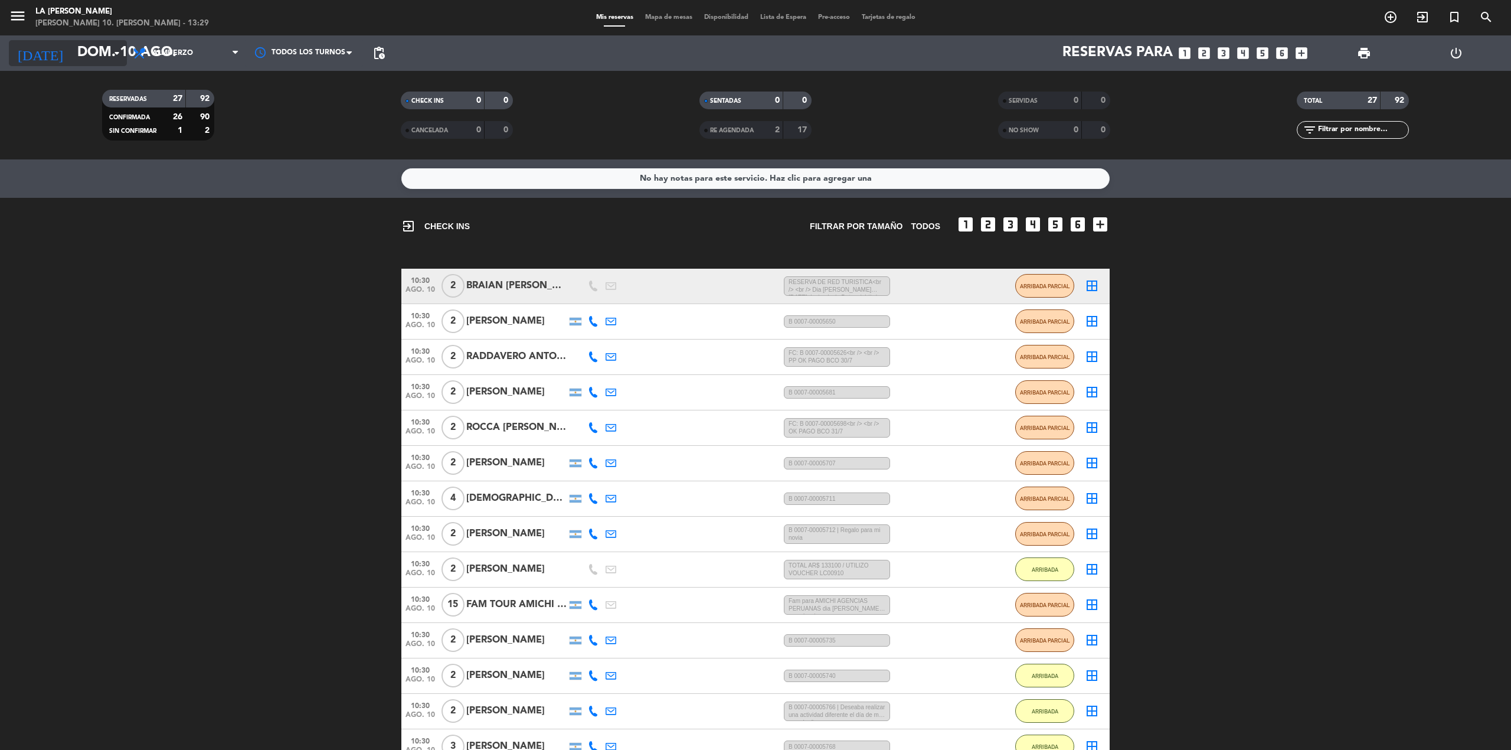
click at [104, 48] on input "dom. 10 ago." at bounding box center [158, 53] width 175 height 28
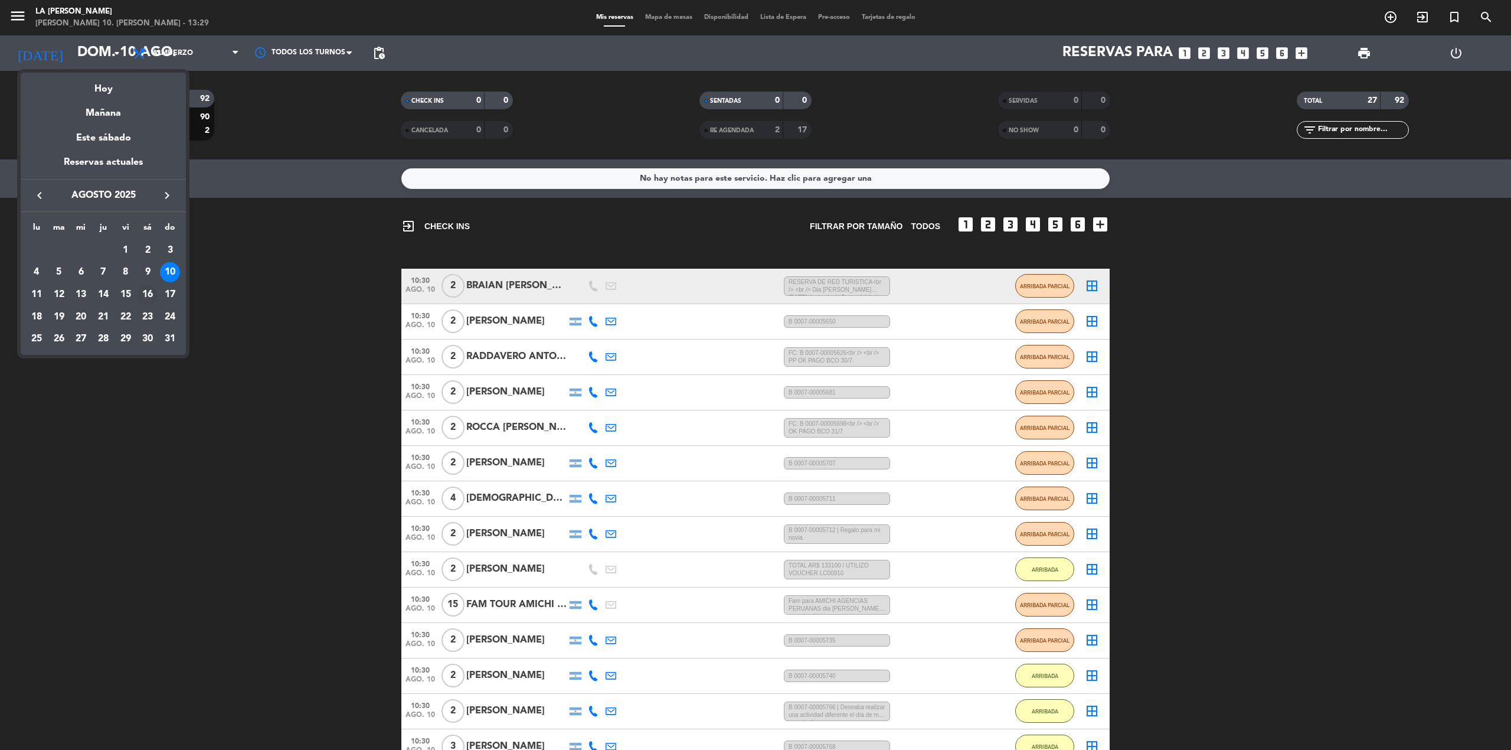
click at [149, 296] on div "16" at bounding box center [148, 295] width 20 height 20
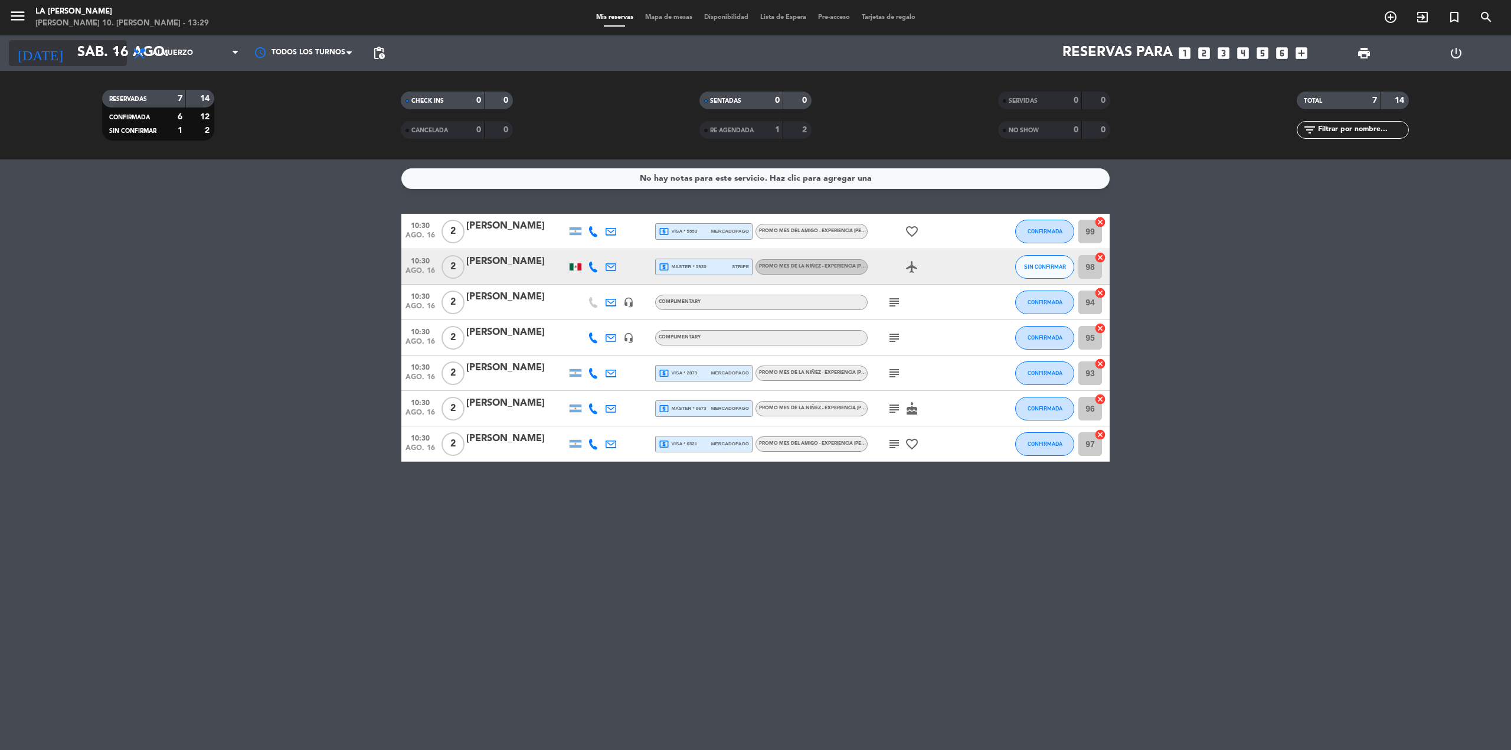
click at [106, 60] on input "sáb. 16 ago." at bounding box center [158, 53] width 175 height 28
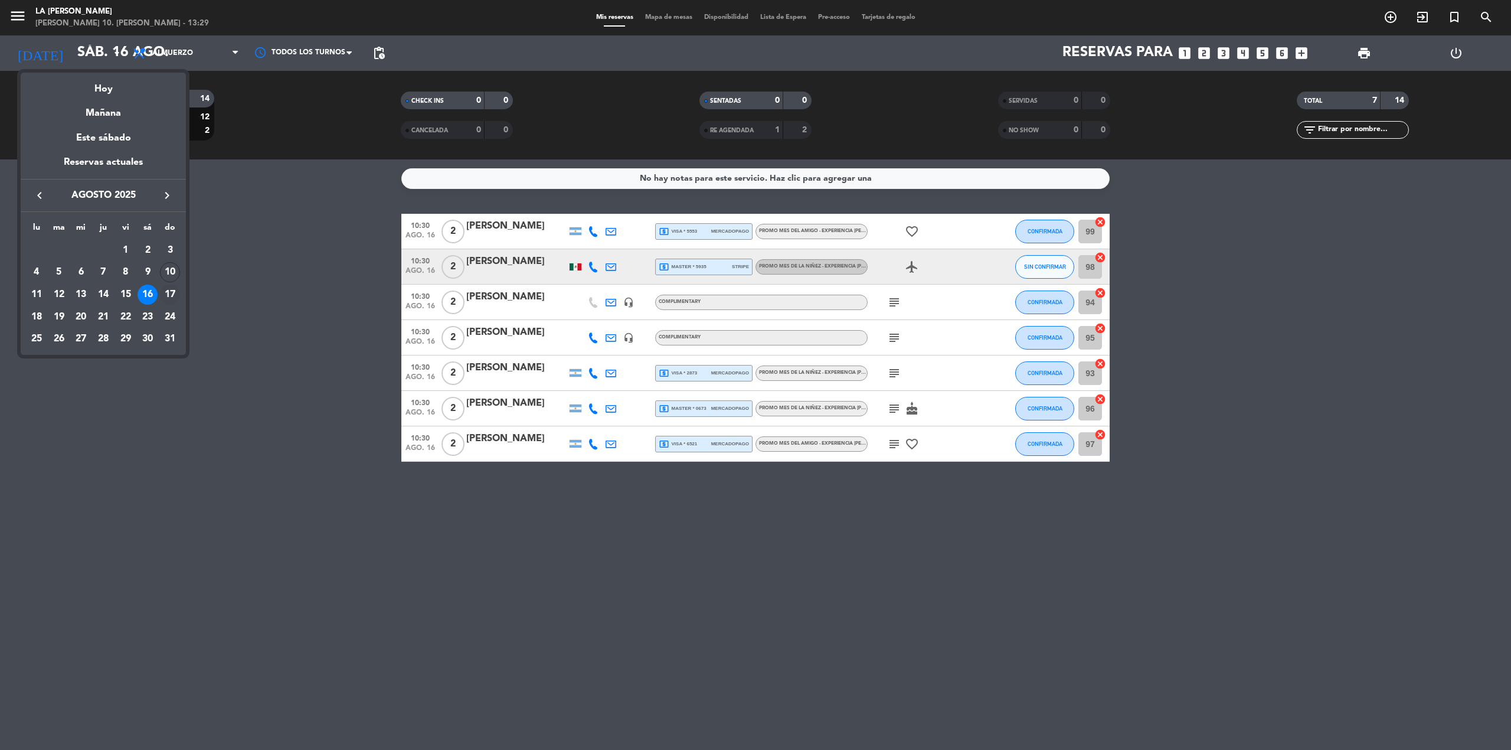
click at [168, 296] on div "17" at bounding box center [170, 295] width 20 height 20
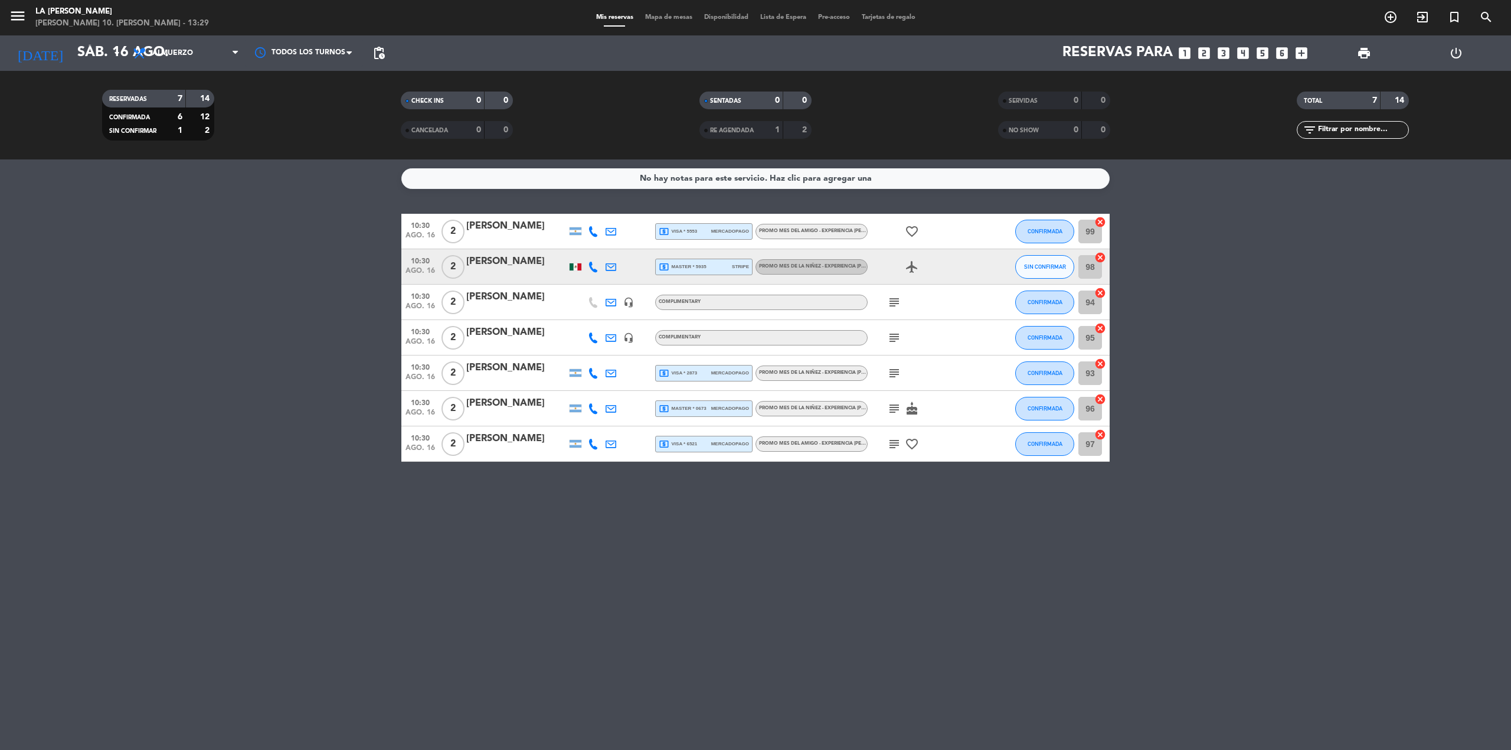
type input "dom. 17 ago."
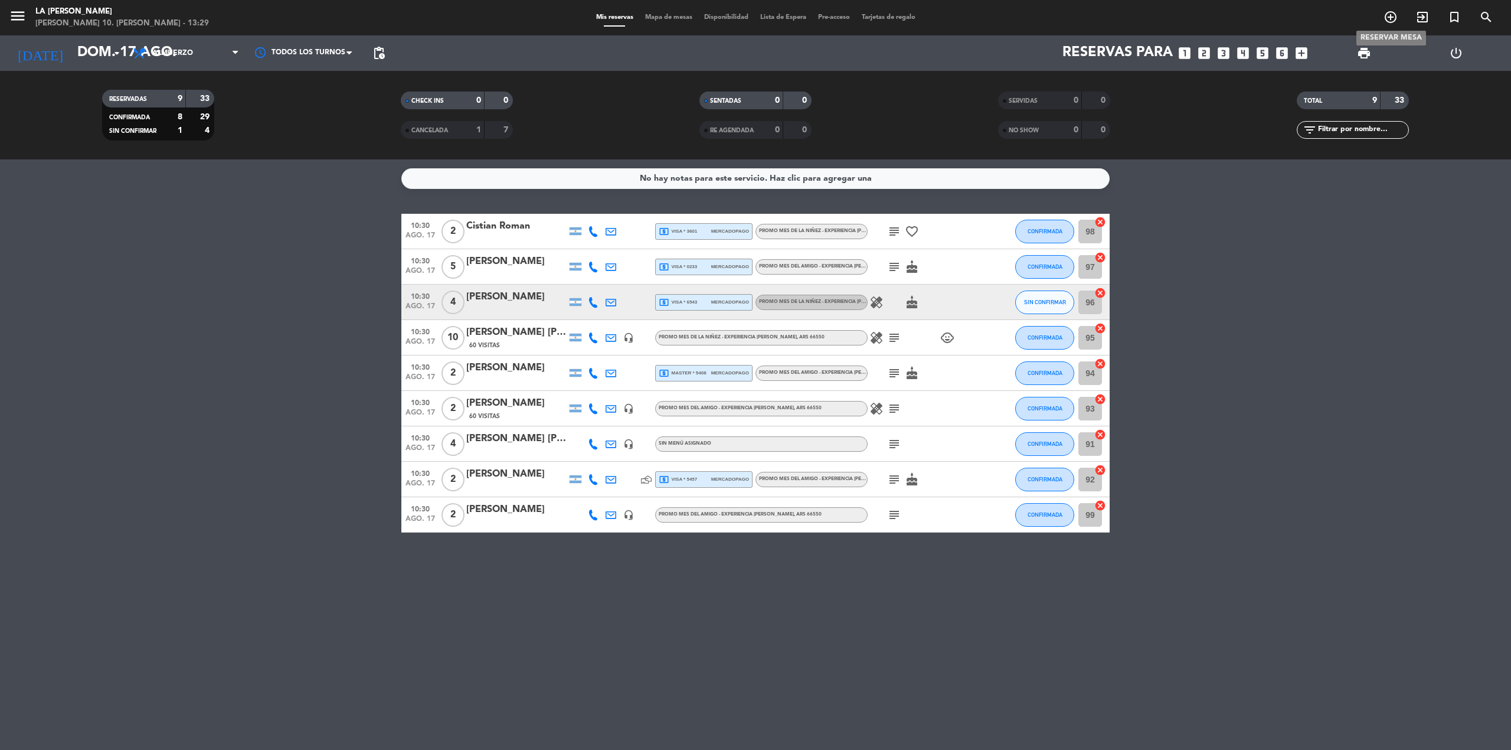
click at [1390, 10] on icon "add_circle_outline" at bounding box center [1391, 17] width 14 height 14
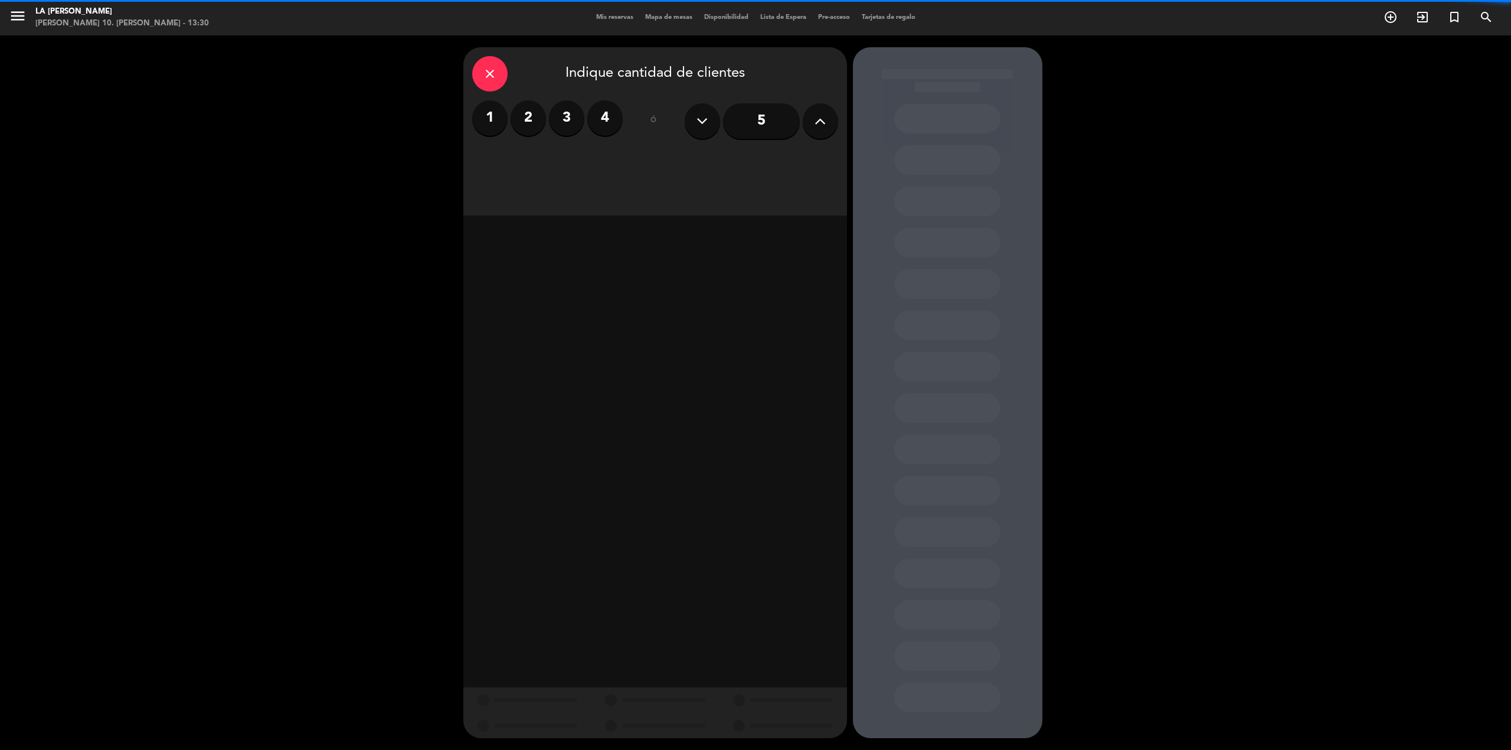
click at [523, 120] on label "2" at bounding box center [528, 117] width 35 height 35
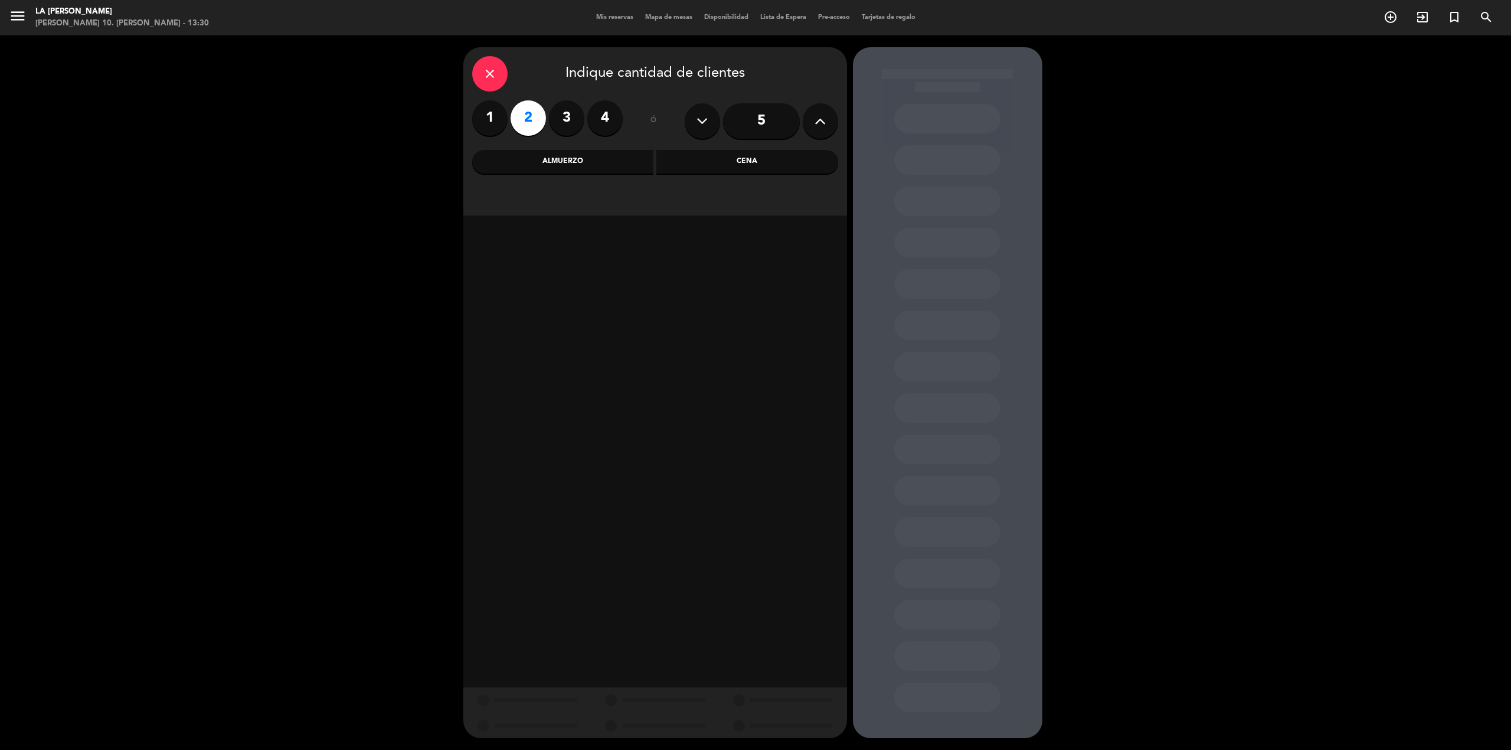
click at [528, 164] on div "Almuerzo" at bounding box center [563, 162] width 182 height 24
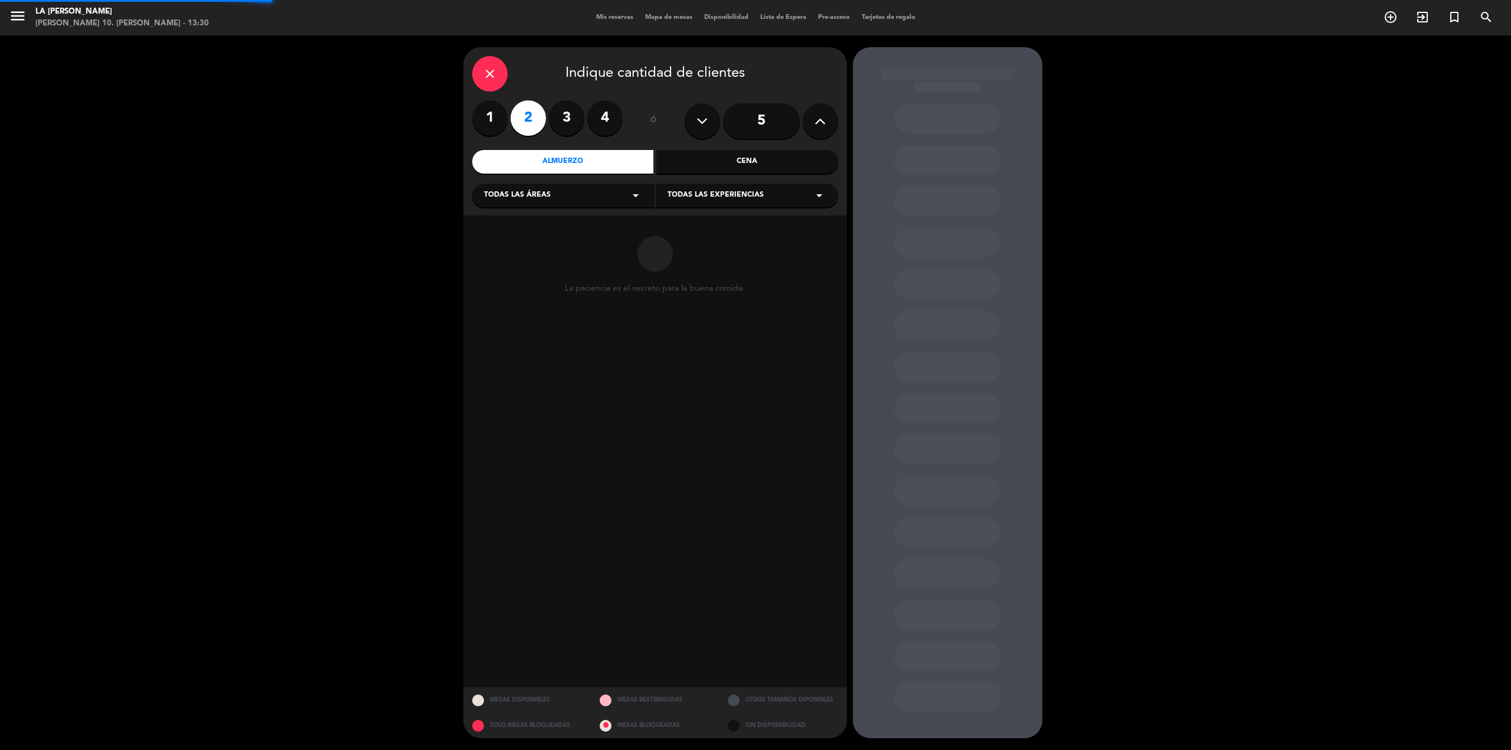
click at [539, 196] on span "Todas las áreas" at bounding box center [517, 196] width 67 height 12
click at [546, 225] on div "LUGARES" at bounding box center [563, 225] width 159 height 12
click at [762, 192] on div "Todas las experiencias arrow_drop_down" at bounding box center [747, 196] width 182 height 24
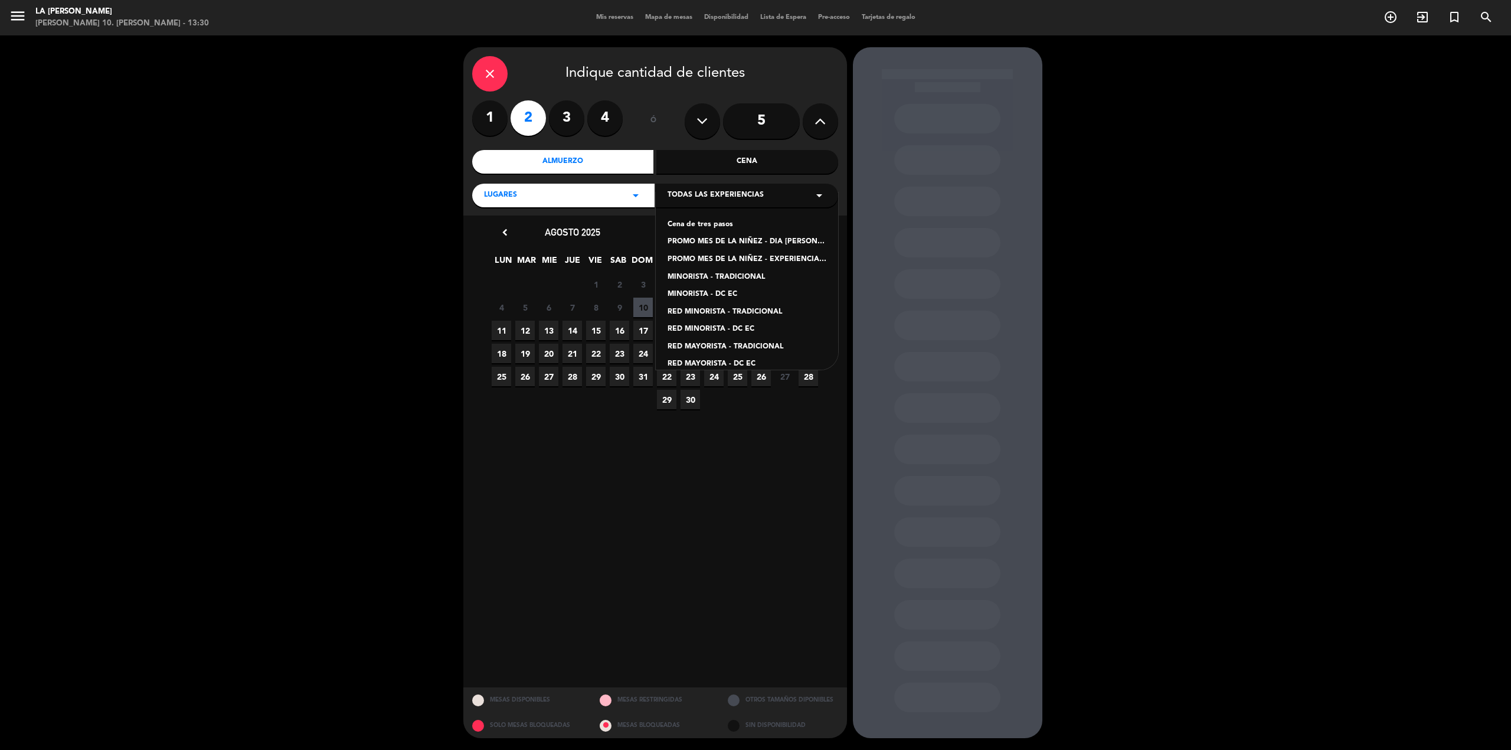
click at [733, 259] on div "PROMO MES DE LA NIÑEZ - EXPERIENCIA [PERSON_NAME]" at bounding box center [747, 260] width 159 height 12
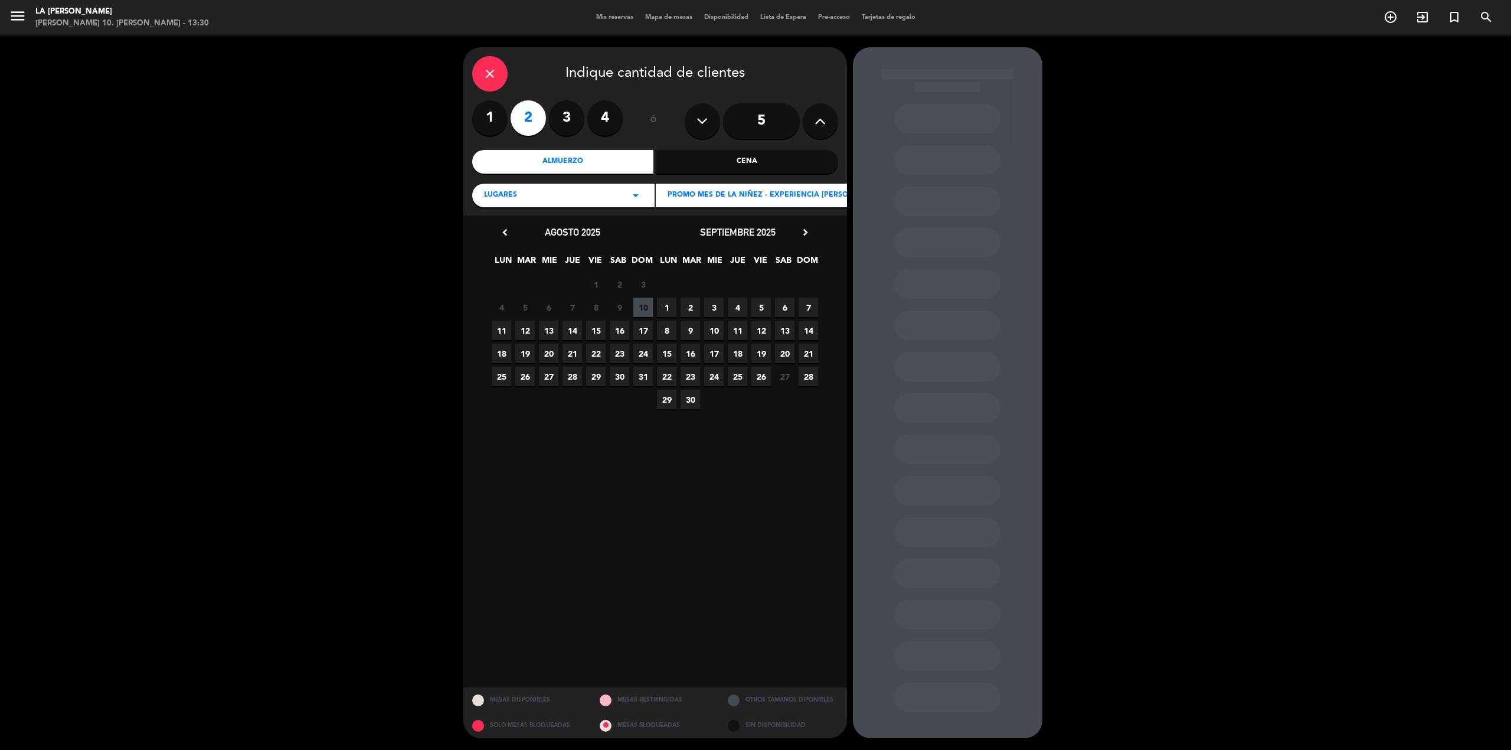
click at [636, 329] on span "17" at bounding box center [642, 330] width 19 height 19
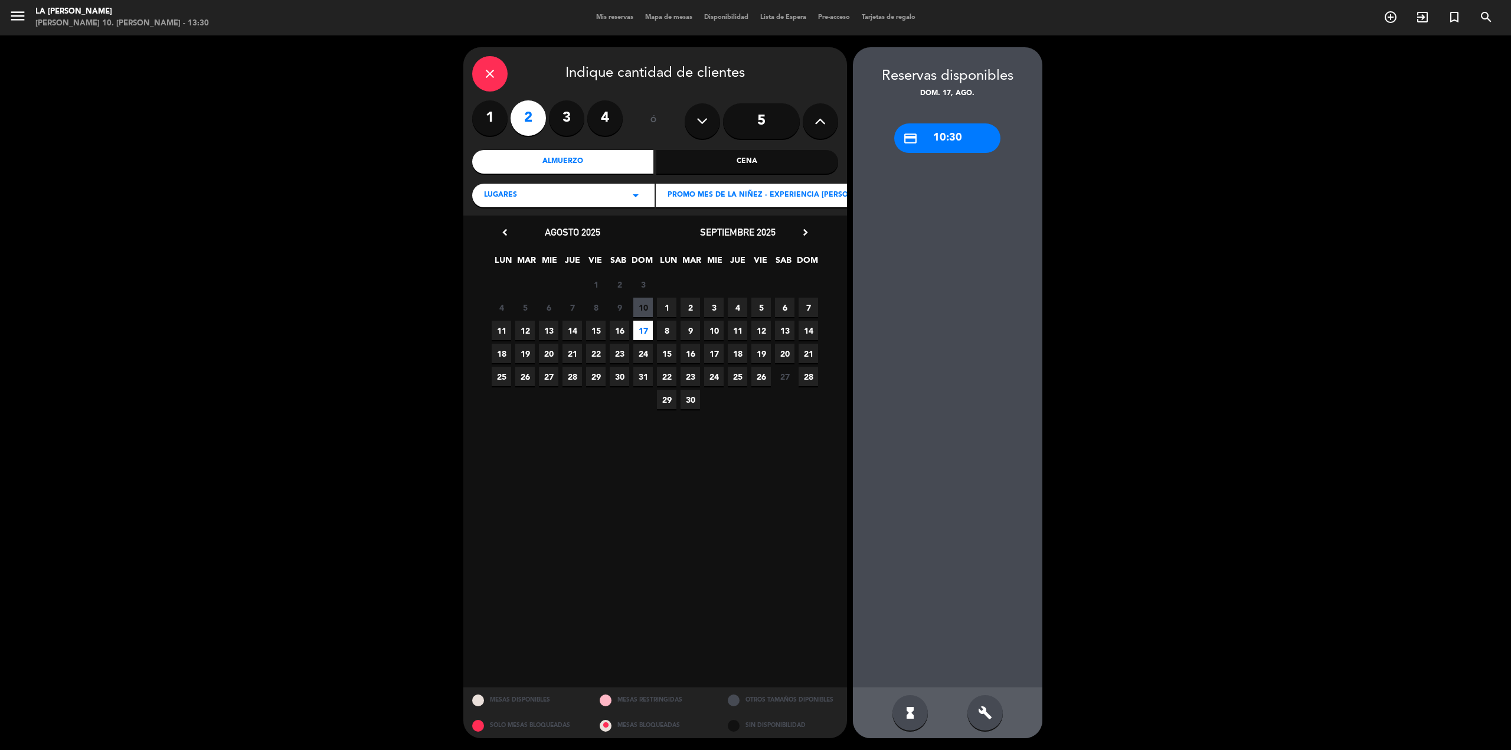
click at [929, 140] on div "credit_card 10:30" at bounding box center [947, 138] width 106 height 30
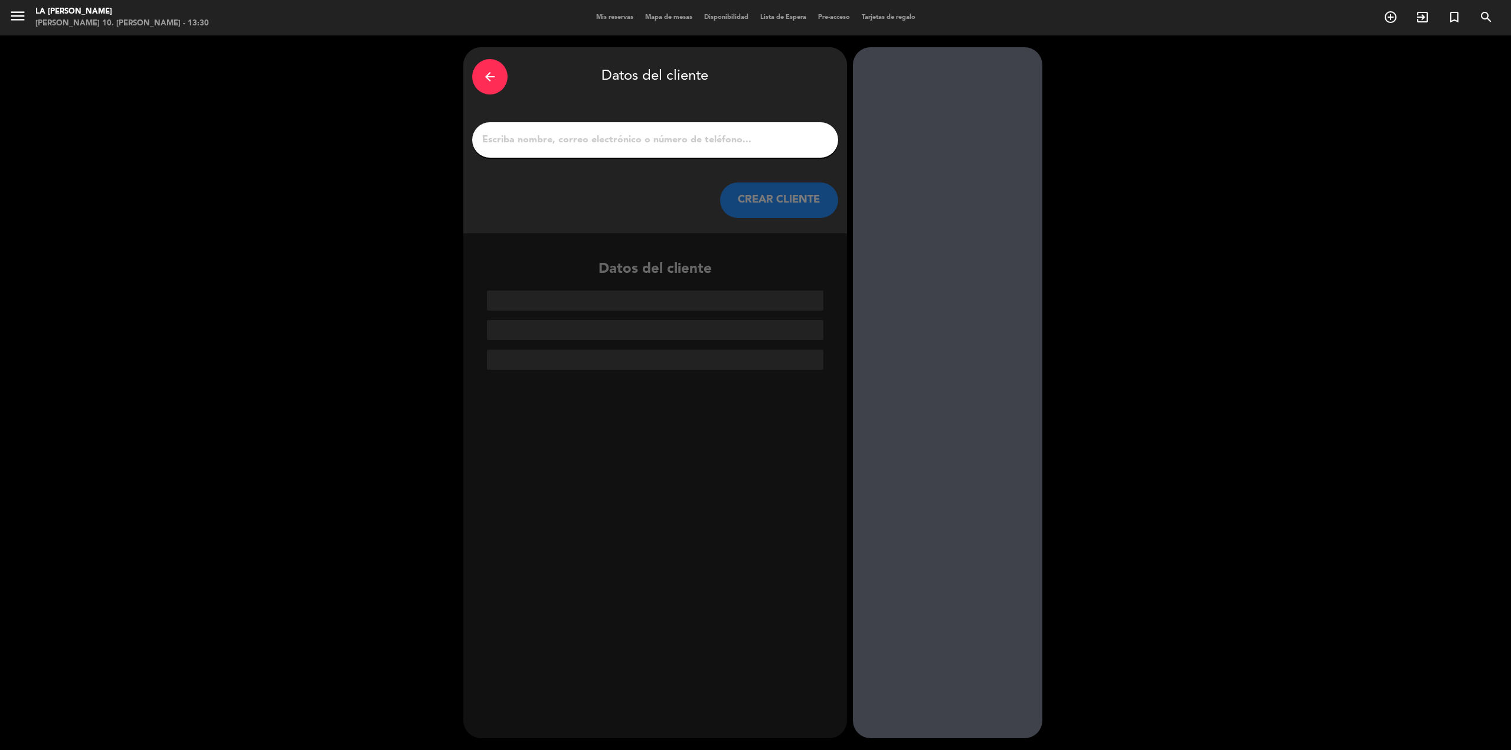
click at [783, 196] on button "CREAR CLIENTE" at bounding box center [779, 199] width 118 height 35
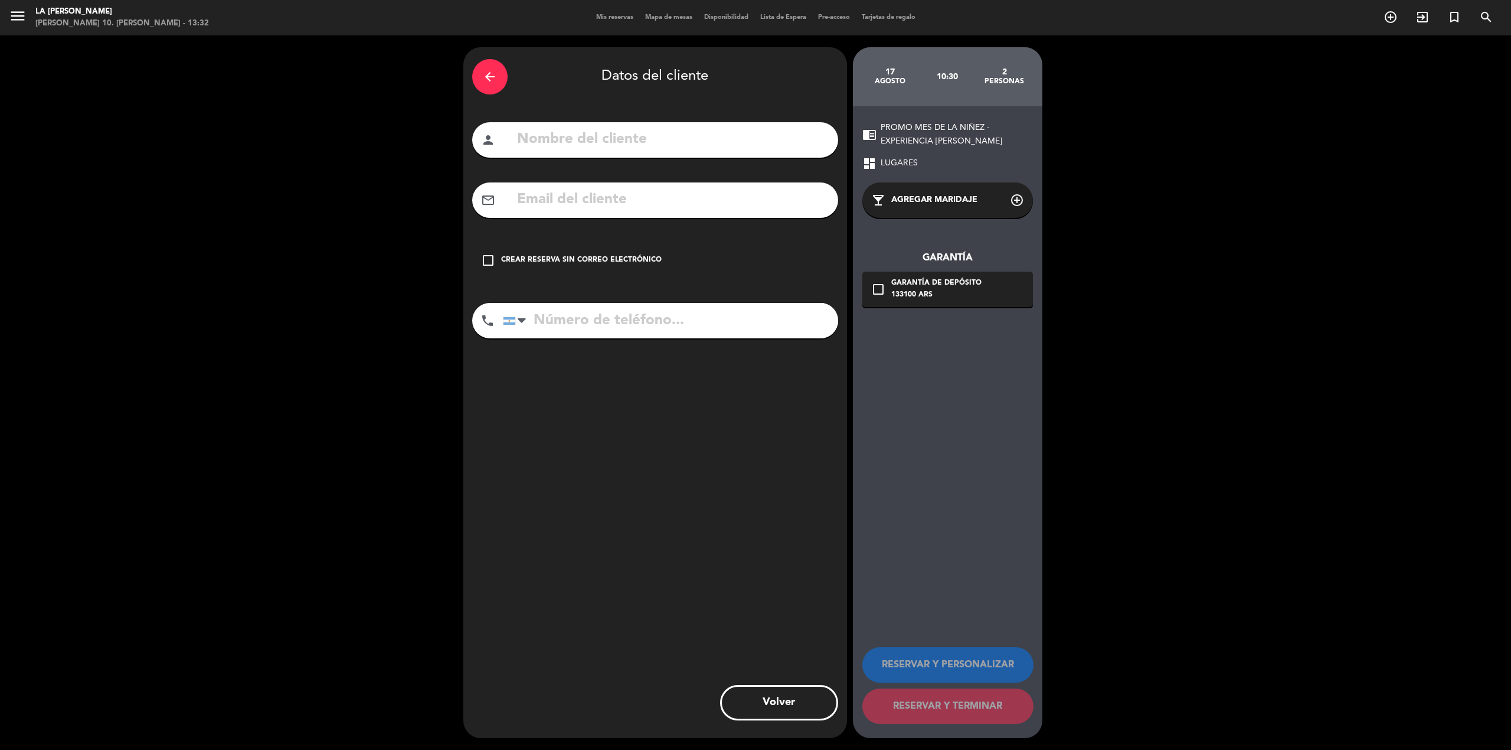
click at [502, 68] on div "arrow_back" at bounding box center [489, 76] width 35 height 35
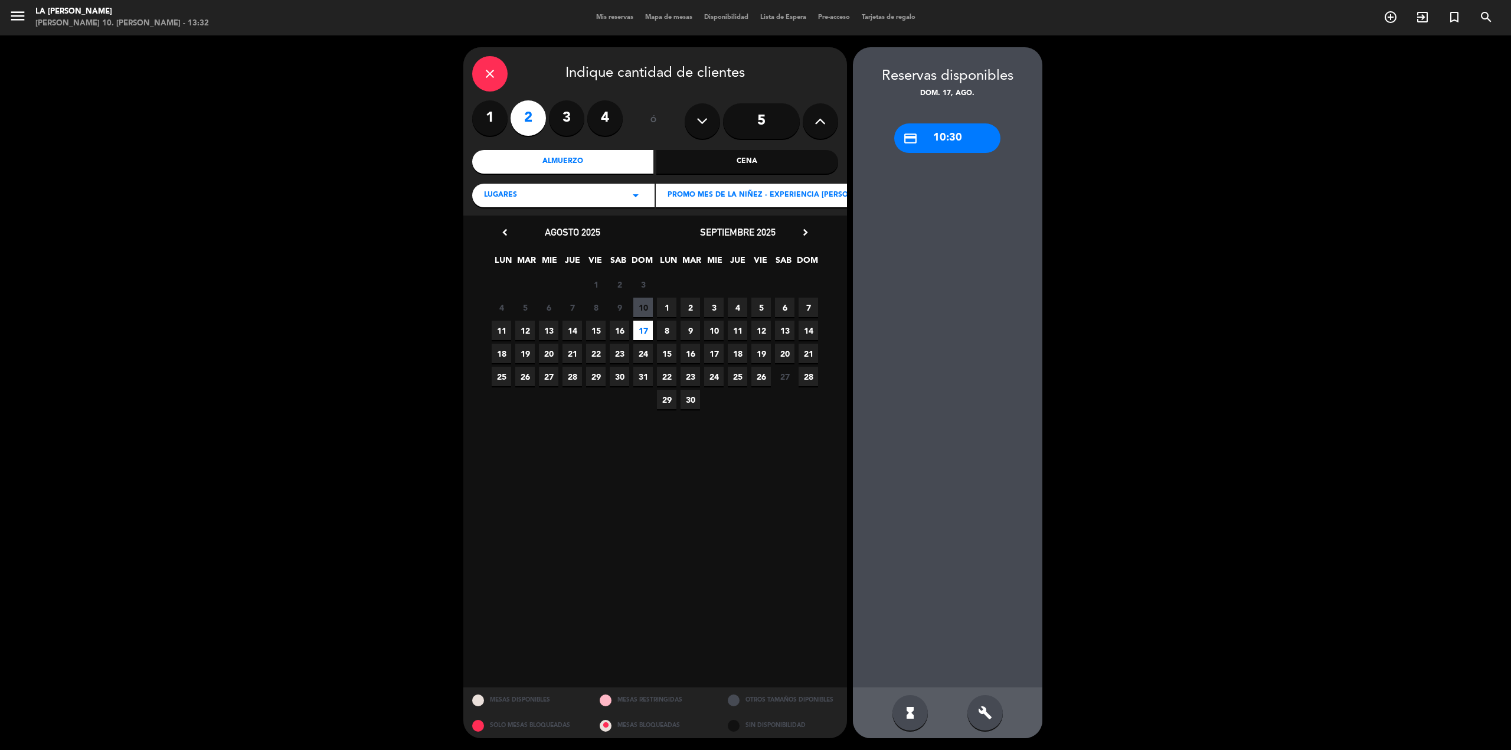
click at [502, 73] on div "close" at bounding box center [489, 73] width 35 height 35
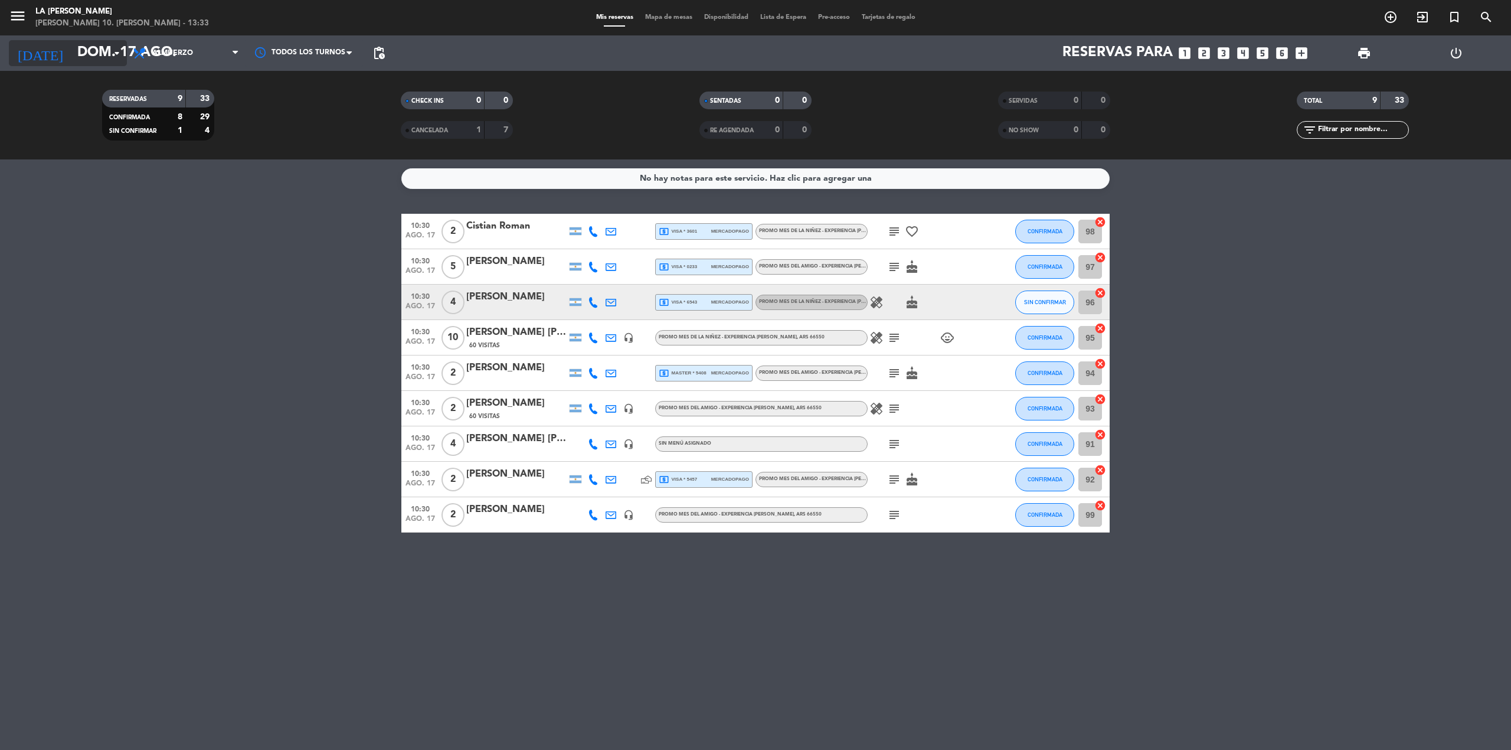
click at [90, 46] on input "dom. 17 ago." at bounding box center [158, 53] width 175 height 28
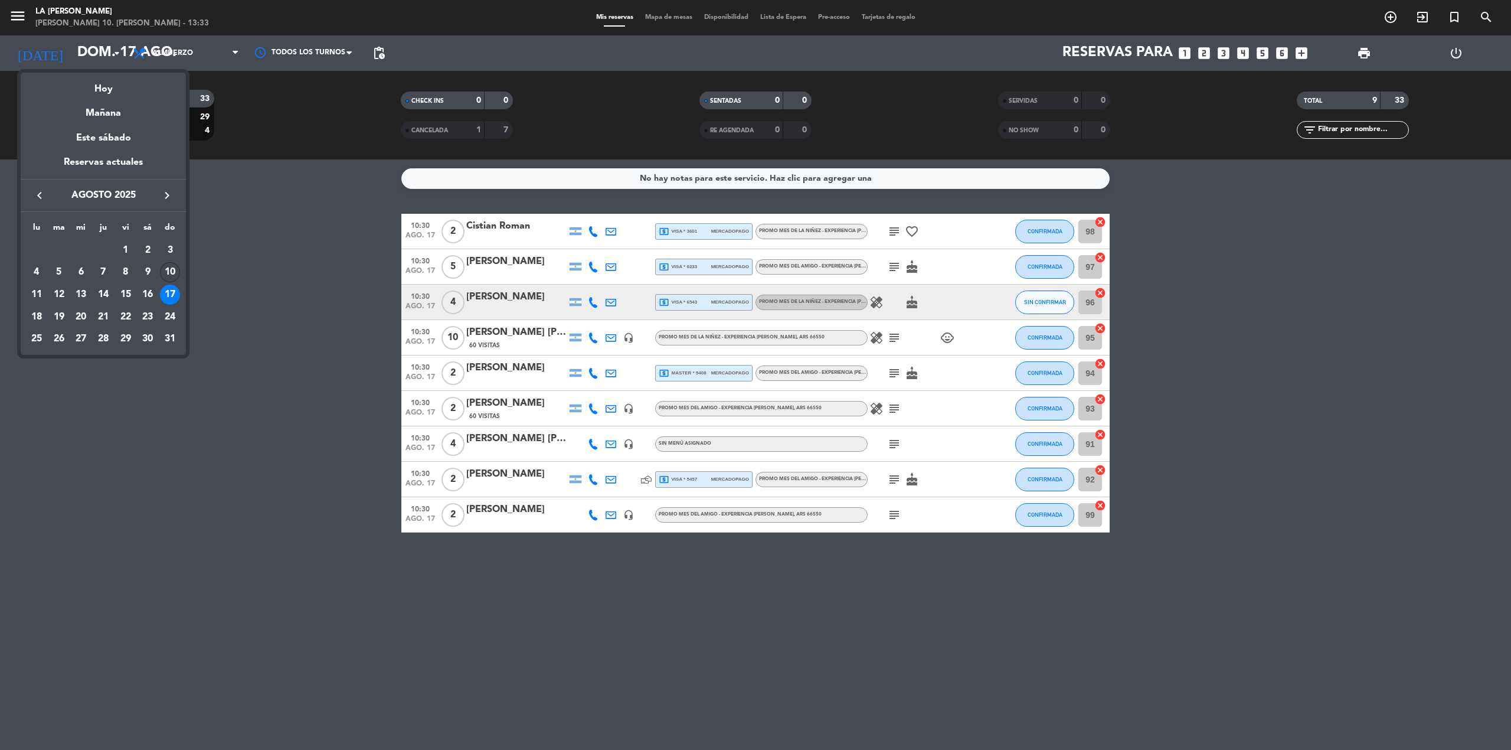
click at [168, 267] on div "10" at bounding box center [170, 272] width 20 height 20
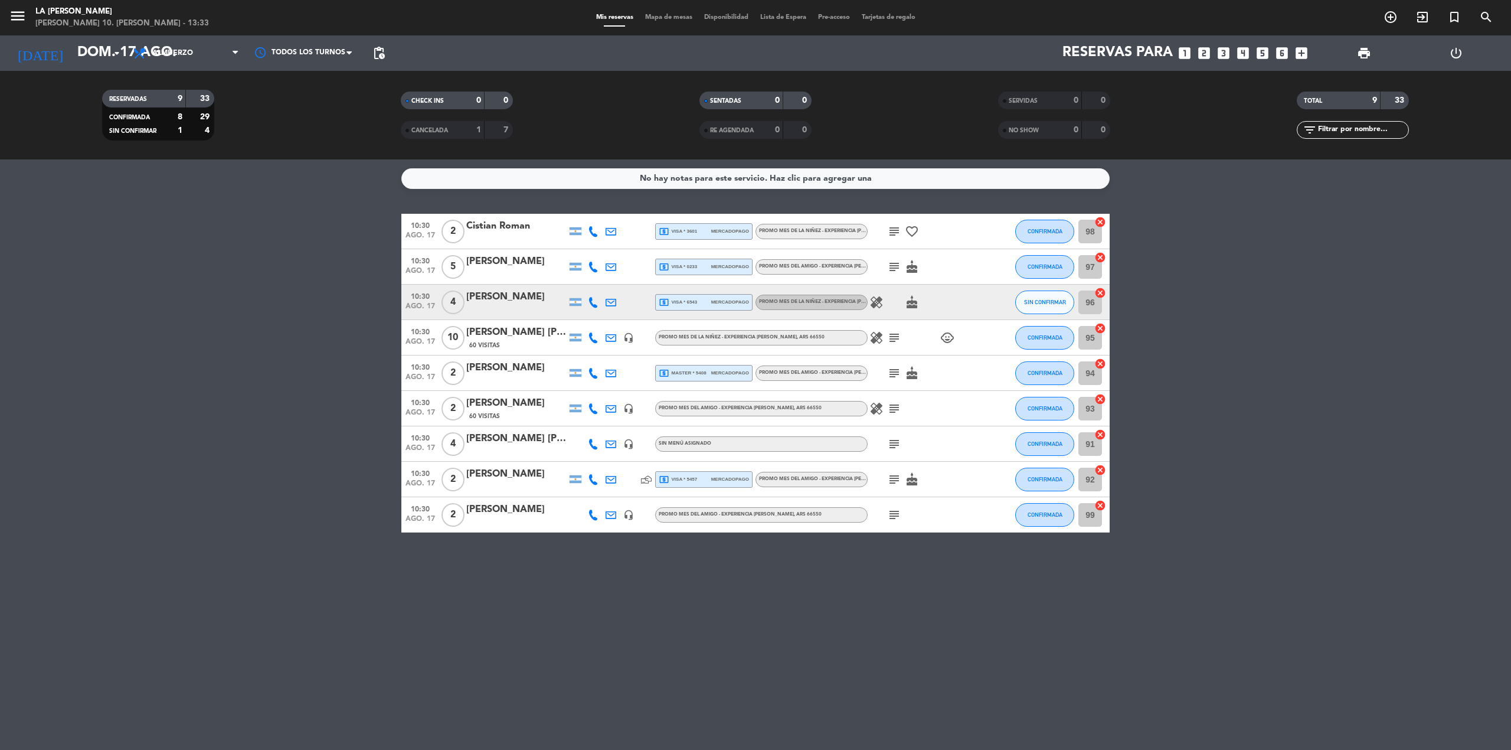
type input "dom. 10 ago."
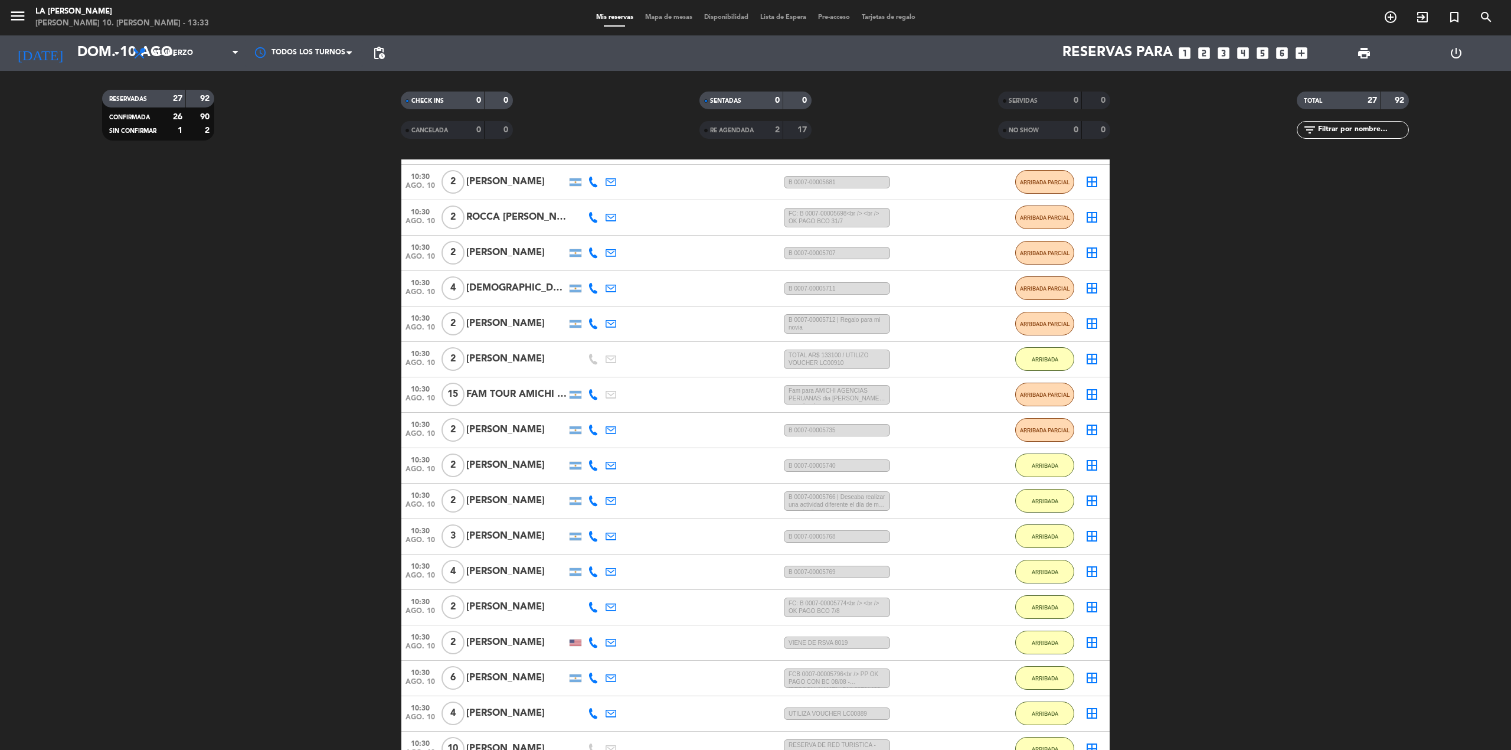
scroll to position [104, 0]
